Goal: Check status: Check status

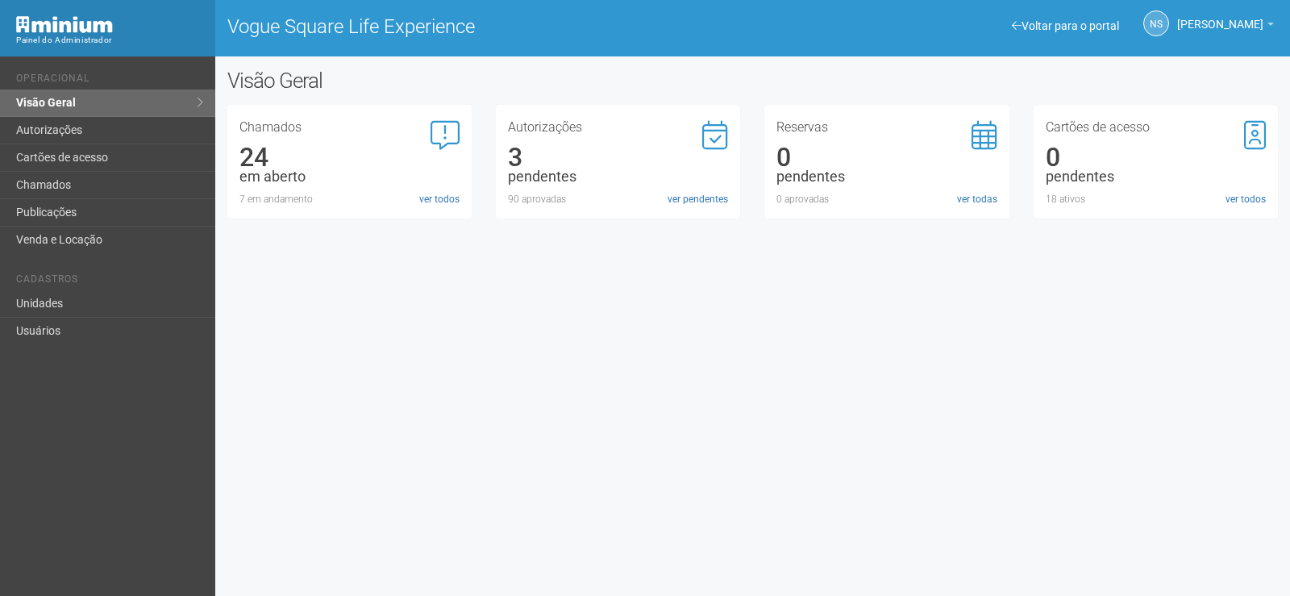
click at [506, 173] on div "Autorizações 3 pendentes 90 aprovadas ver pendentes" at bounding box center [618, 162] width 244 height 114
click at [673, 200] on link "ver pendentes" at bounding box center [698, 199] width 60 height 15
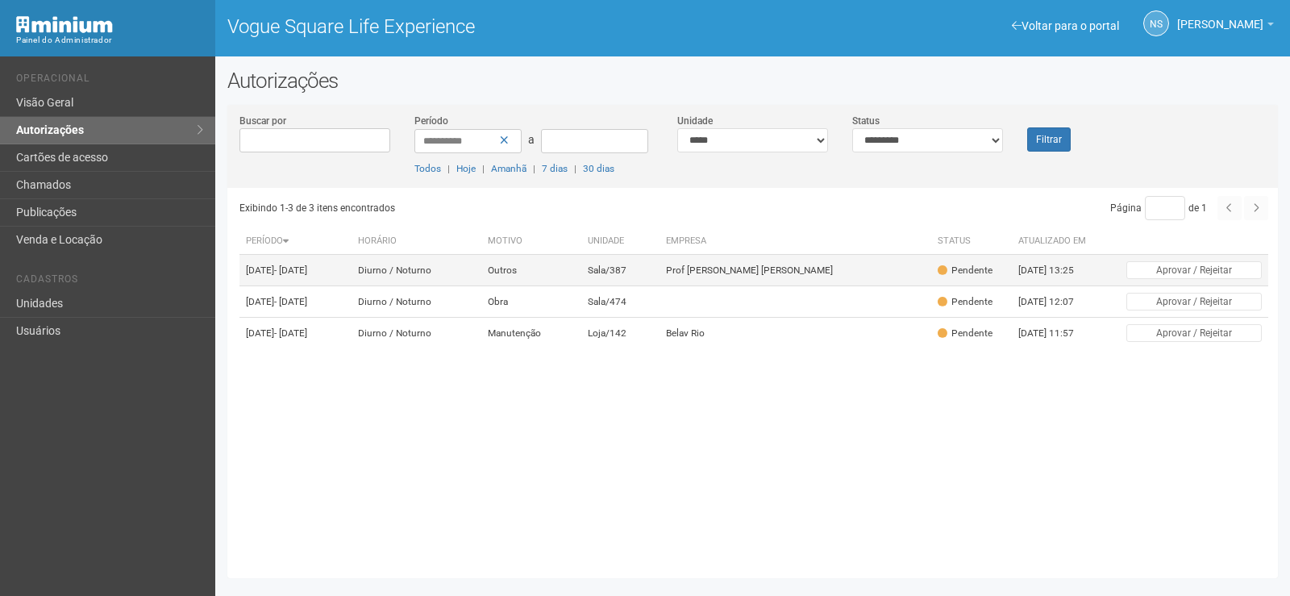
click at [652, 277] on td "Sala/387" at bounding box center [620, 270] width 78 height 31
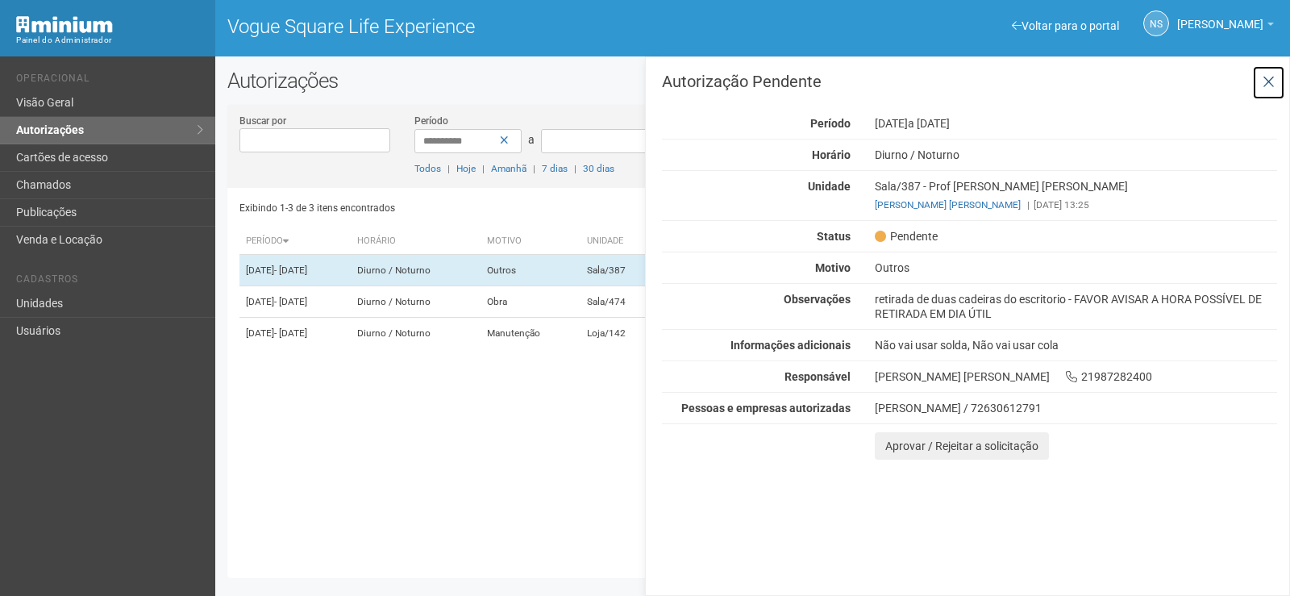
click at [1265, 69] on button at bounding box center [1268, 82] width 33 height 35
